Goal: Obtain resource: Download file/media

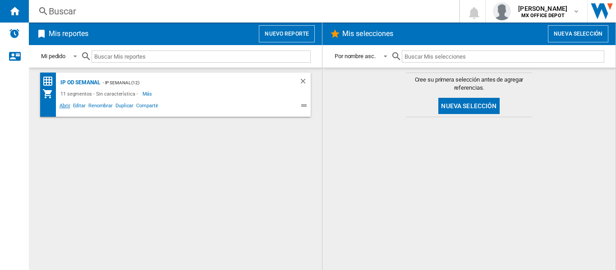
click at [62, 106] on span "Abrir" at bounding box center [65, 106] width 14 height 11
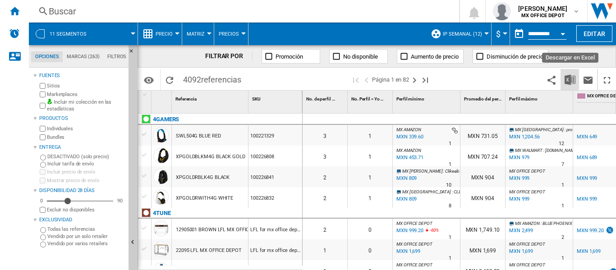
click at [571, 84] on img "Descargar en Excel" at bounding box center [569, 79] width 11 height 11
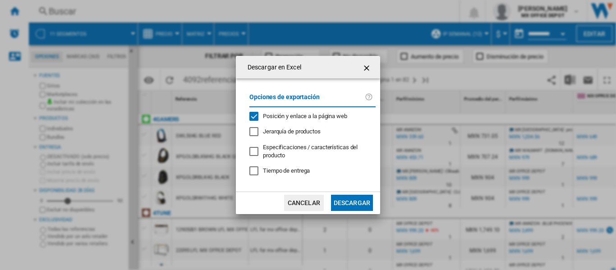
click at [374, 68] on button "button" at bounding box center [367, 67] width 18 height 18
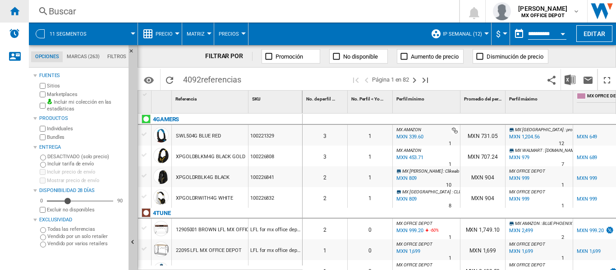
click at [6, 14] on div "Inicio" at bounding box center [14, 11] width 29 height 23
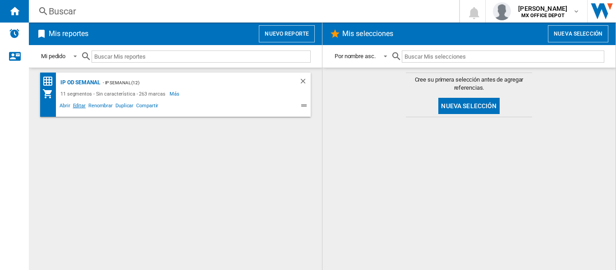
click at [78, 105] on span "Editar" at bounding box center [79, 106] width 15 height 11
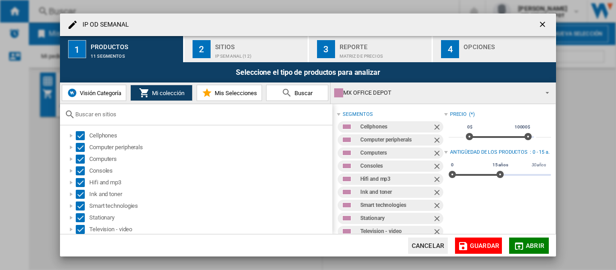
click at [447, 59] on button "4 Opciones" at bounding box center [494, 49] width 123 height 26
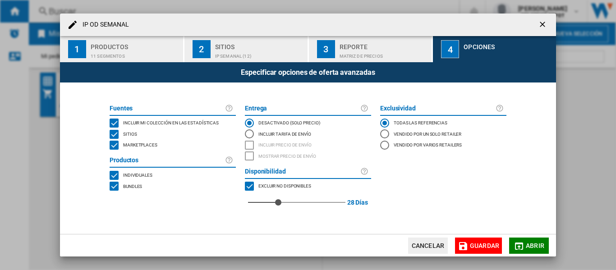
click at [538, 250] on button "Abrir" at bounding box center [529, 245] width 40 height 16
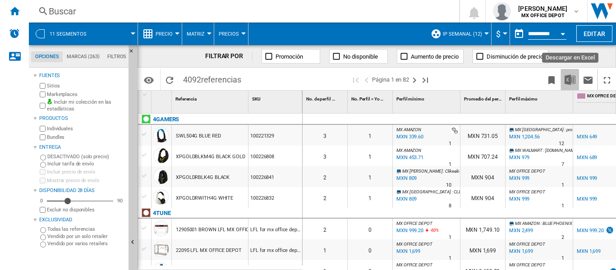
click at [571, 80] on img "Descargar en Excel" at bounding box center [569, 79] width 11 height 11
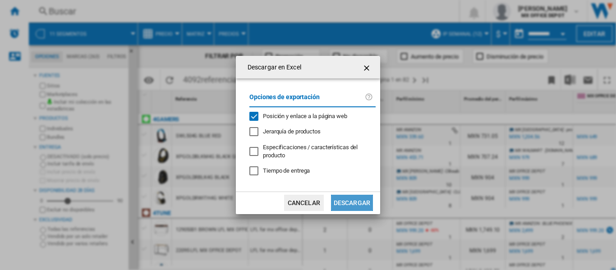
click at [334, 201] on button "Descargar" at bounding box center [352, 203] width 42 height 16
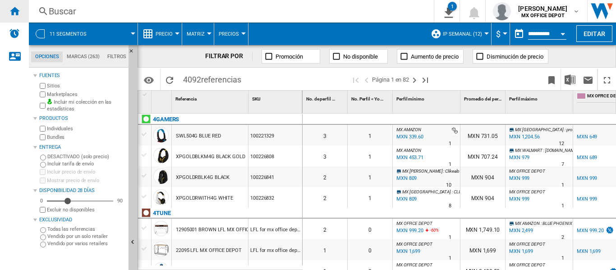
click at [21, 14] on div "Inicio" at bounding box center [14, 11] width 29 height 23
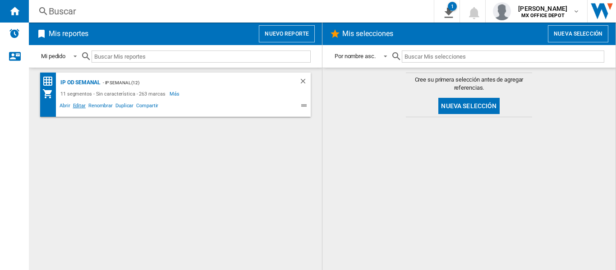
click at [80, 105] on span "Editar" at bounding box center [79, 106] width 15 height 11
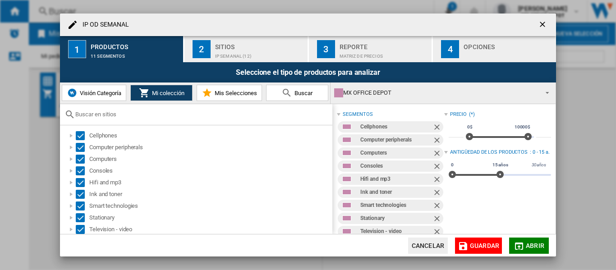
click at [485, 59] on button "4 Opciones" at bounding box center [494, 49] width 123 height 26
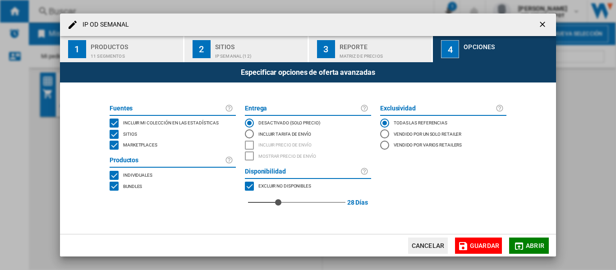
click at [148, 145] on span "Marketplaces" at bounding box center [140, 144] width 34 height 6
click at [550, 28] on button "IP OD ..." at bounding box center [543, 25] width 18 height 18
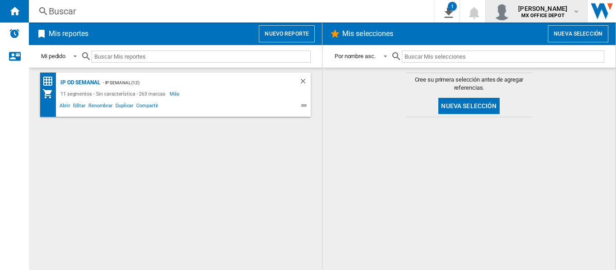
click at [538, 11] on span "[PERSON_NAME]" at bounding box center [542, 8] width 49 height 9
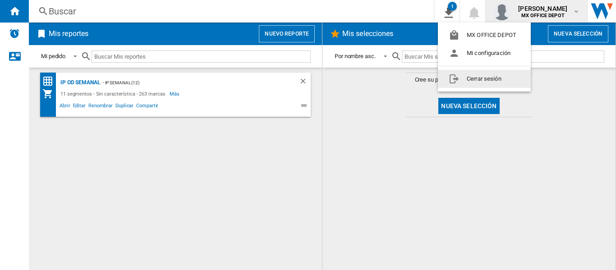
click at [515, 78] on button "Cerrar sesión" at bounding box center [484, 79] width 93 height 18
